Goal: Task Accomplishment & Management: Manage account settings

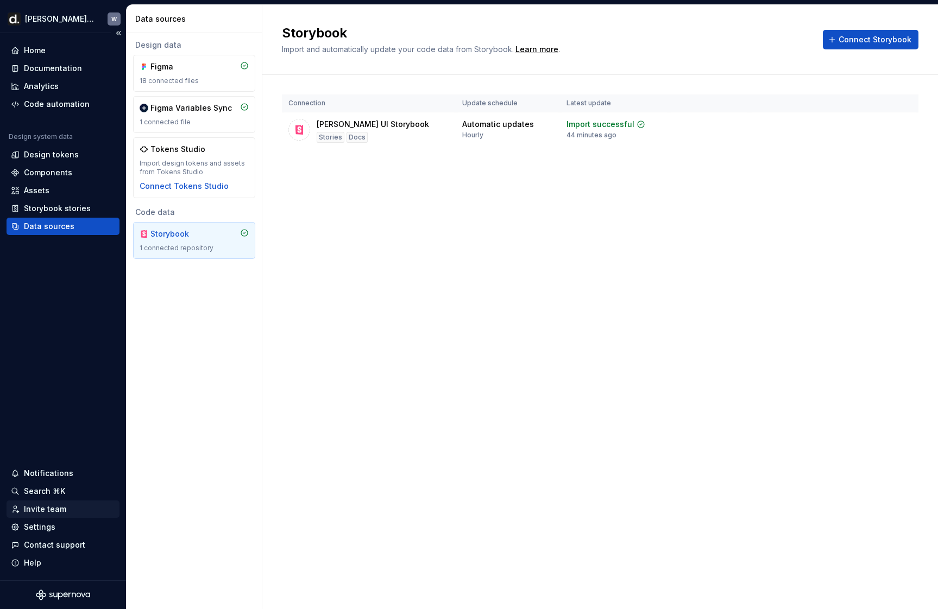
click at [58, 514] on div "Invite team" at bounding box center [45, 509] width 42 height 11
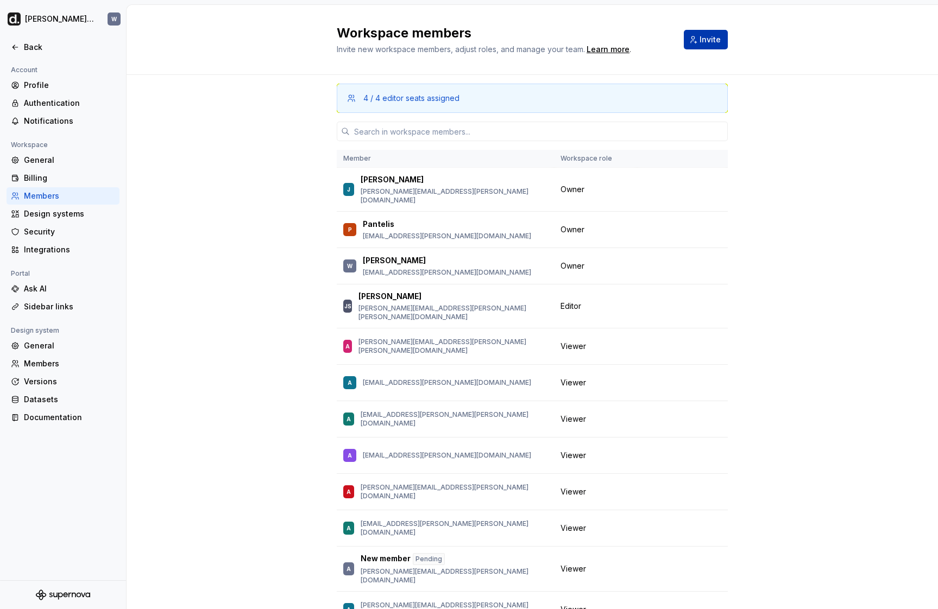
click at [706, 41] on span "Invite" at bounding box center [709, 39] width 21 height 11
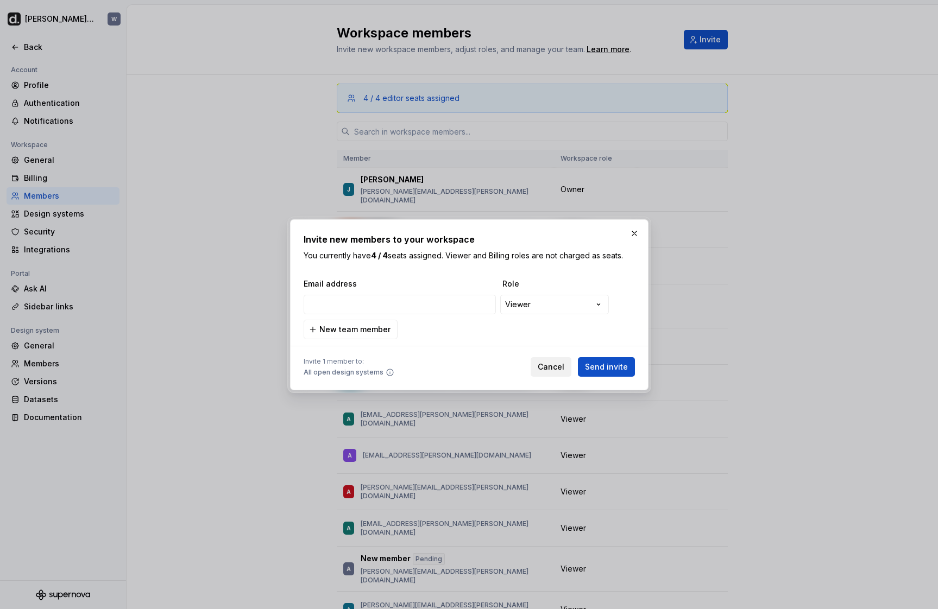
click at [552, 371] on span "Cancel" at bounding box center [550, 367] width 27 height 11
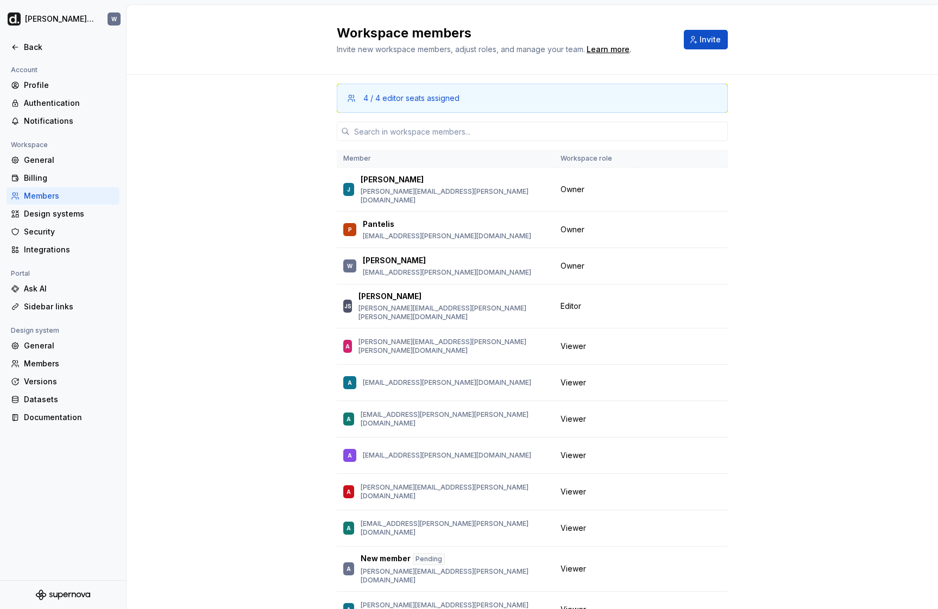
click at [272, 53] on div "Workspace members Invite new workspace members, adjust roles, and manage your t…" at bounding box center [532, 40] width 811 height 70
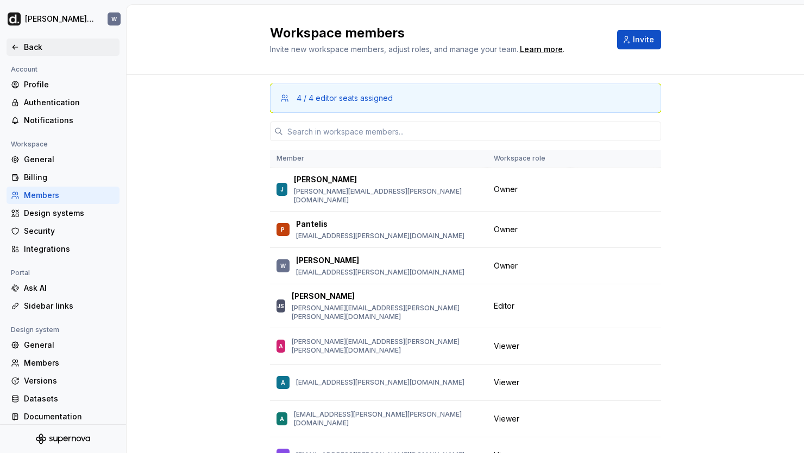
click at [49, 45] on div "Back" at bounding box center [69, 47] width 91 height 11
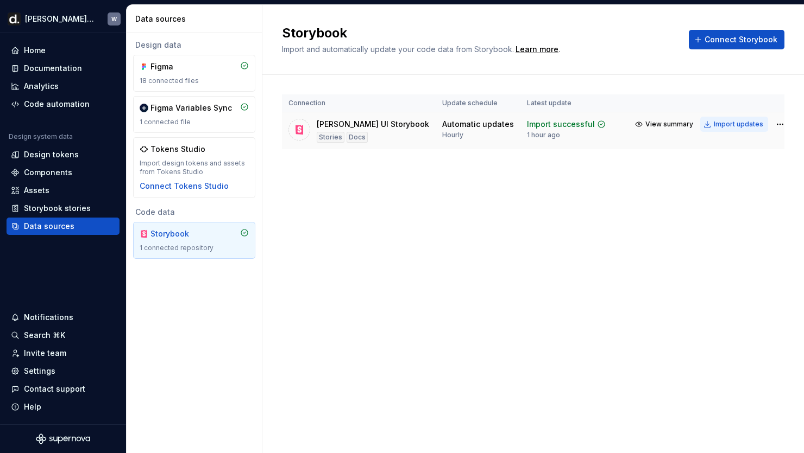
click at [725, 121] on div "Import updates" at bounding box center [737, 124] width 49 height 9
click at [715, 122] on div "Import updates" at bounding box center [737, 124] width 49 height 9
